Goal: Transaction & Acquisition: Obtain resource

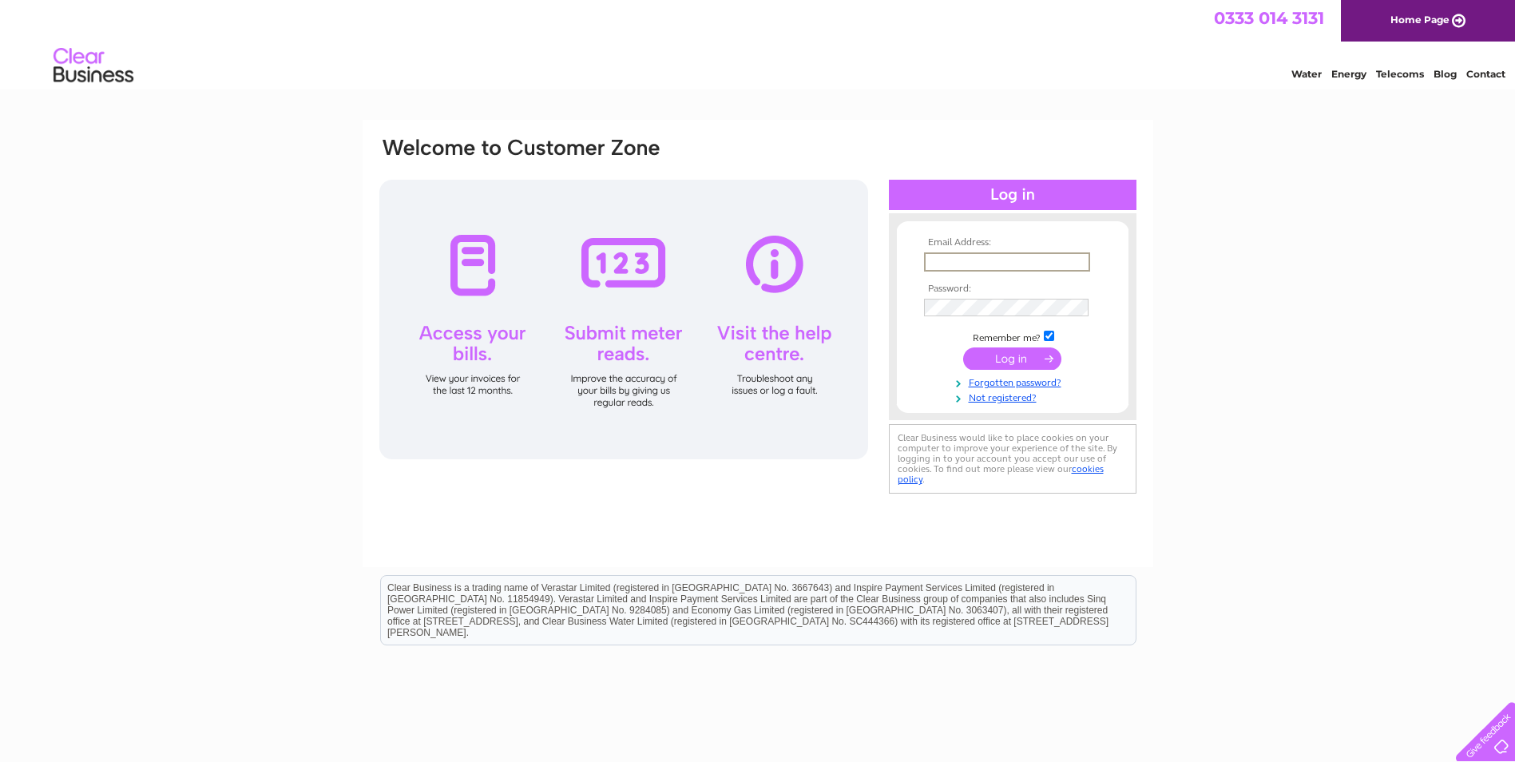
click at [974, 263] on input "text" at bounding box center [1007, 261] width 166 height 19
type input "mastersonopticians@outlook.com"
click at [1016, 363] on input "submit" at bounding box center [1012, 358] width 98 height 22
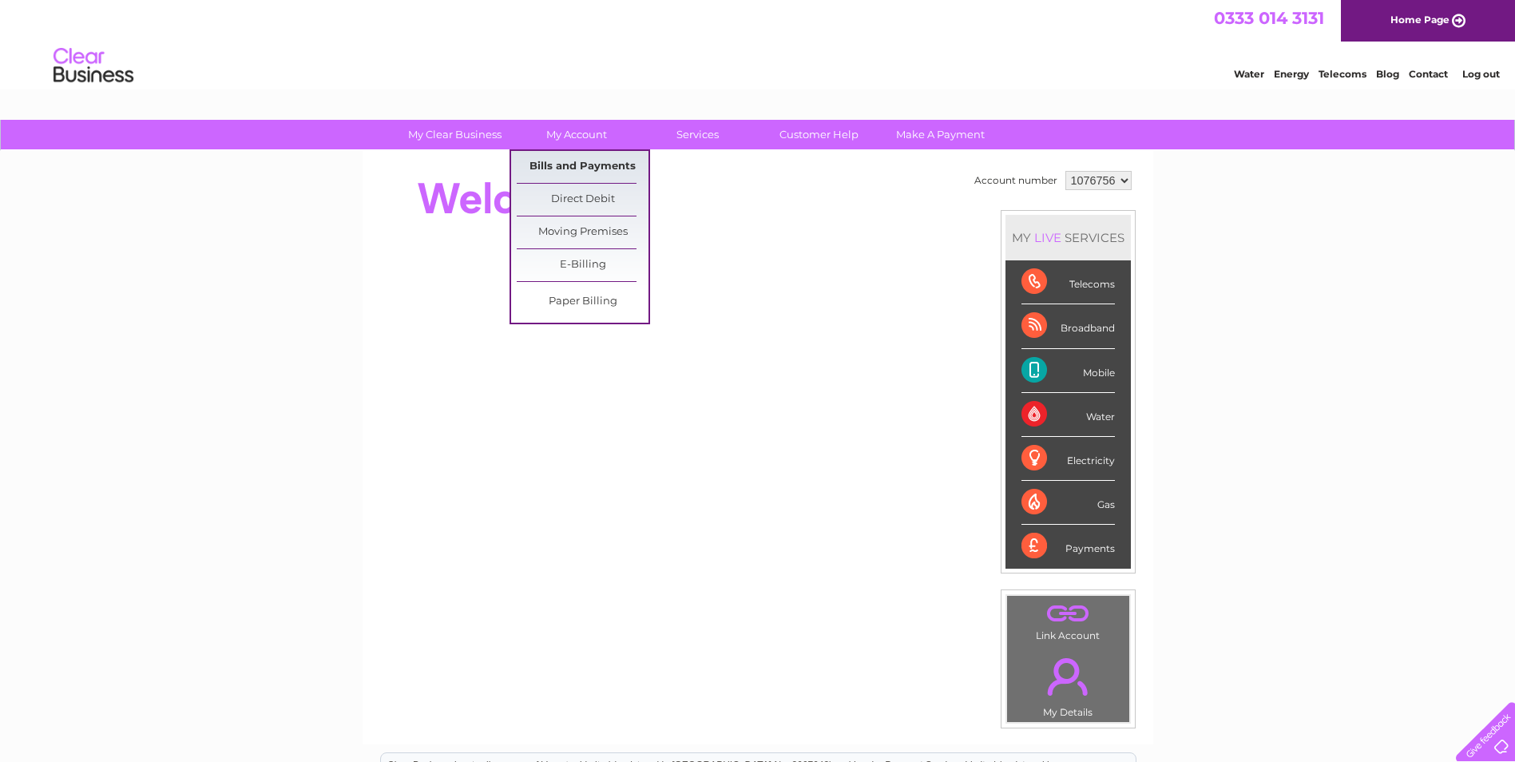
click at [581, 168] on link "Bills and Payments" at bounding box center [583, 167] width 132 height 32
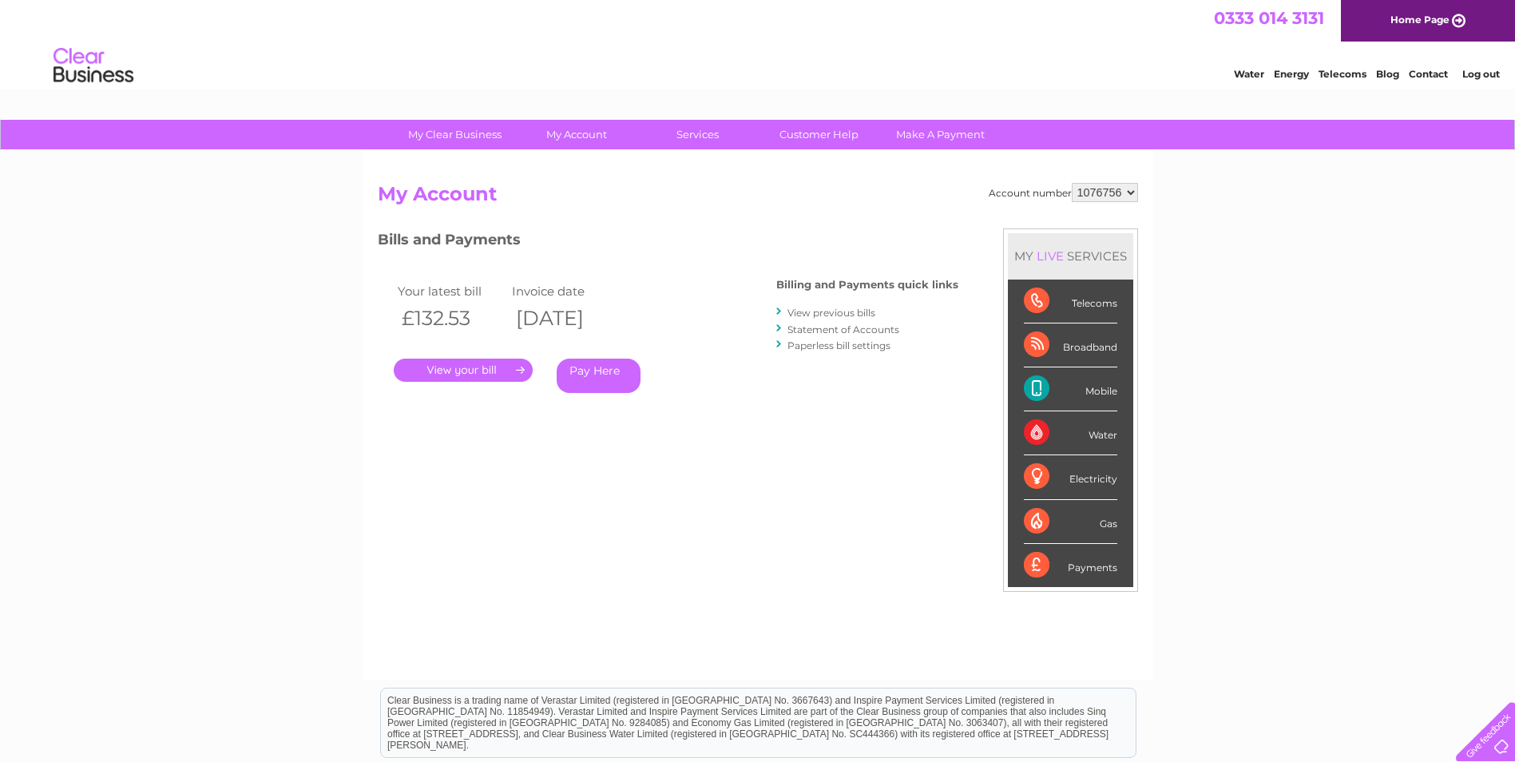
click at [514, 367] on link "." at bounding box center [463, 370] width 139 height 23
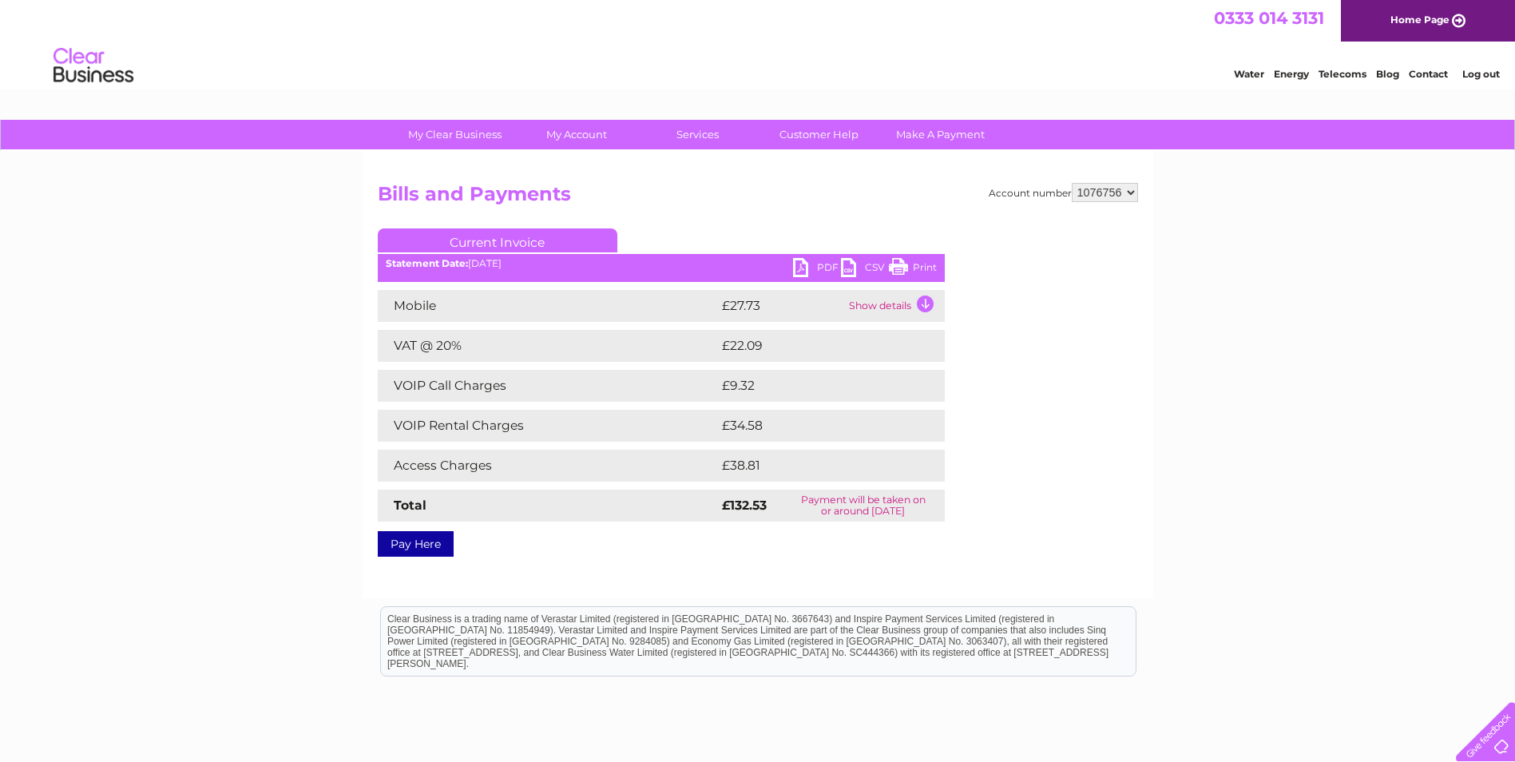
click at [814, 264] on link "PDF" at bounding box center [817, 269] width 48 height 23
click at [1482, 70] on link "Log out" at bounding box center [1481, 74] width 38 height 12
